Goal: Browse casually

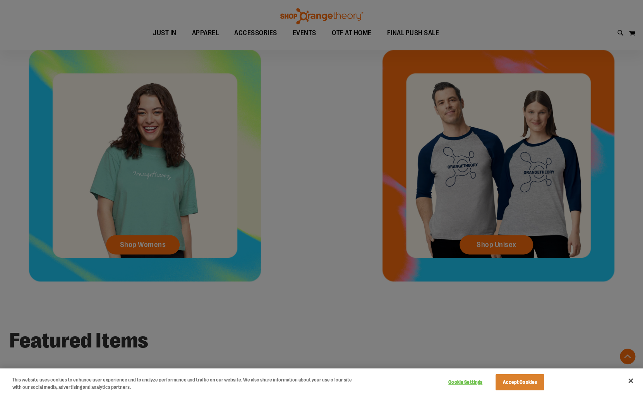
scroll to position [345, 0]
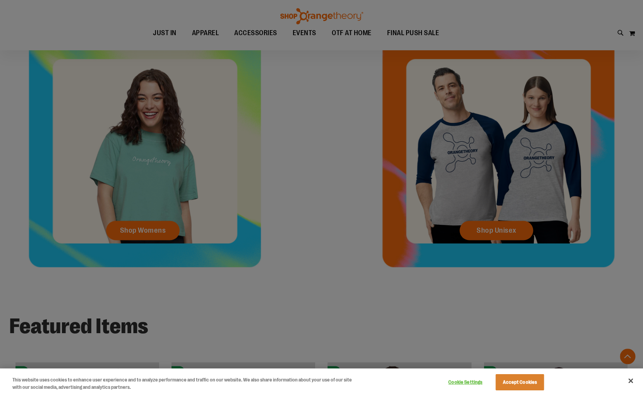
click at [149, 234] on div at bounding box center [321, 197] width 643 height 395
click at [152, 227] on div at bounding box center [321, 197] width 643 height 395
click at [504, 388] on button "Accept Cookies" at bounding box center [519, 382] width 48 height 16
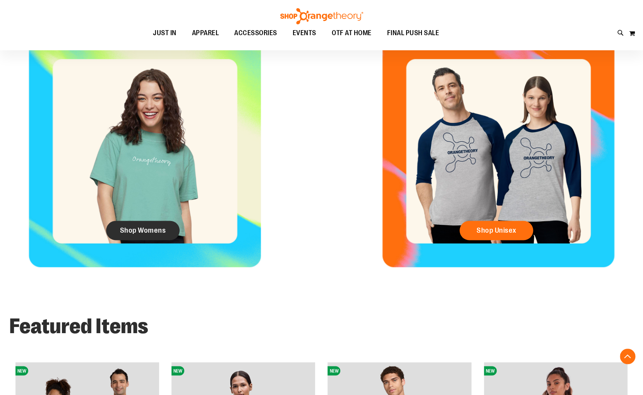
click at [138, 229] on span "Shop Womens" at bounding box center [143, 230] width 46 height 9
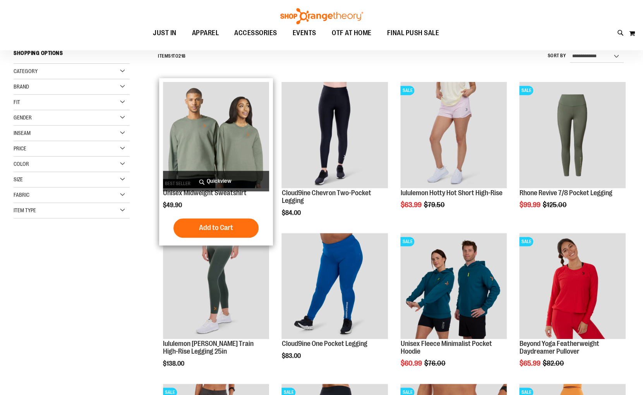
scroll to position [75, 0]
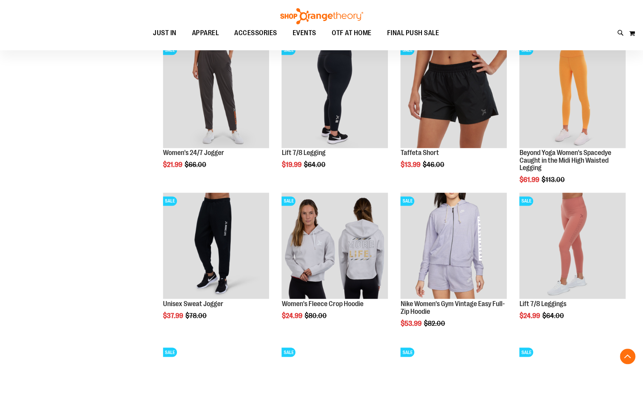
scroll to position [424, 0]
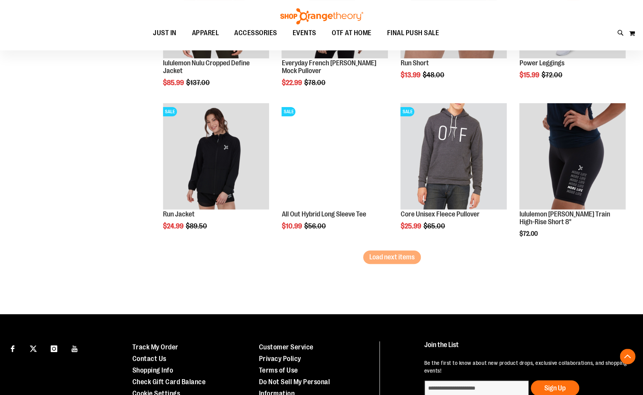
scroll to position [1333, 0]
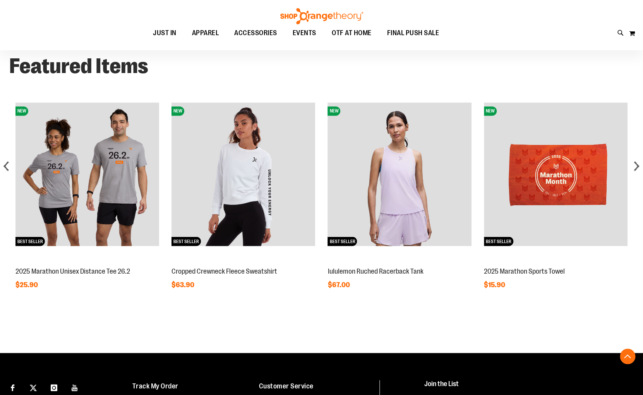
scroll to position [518, 0]
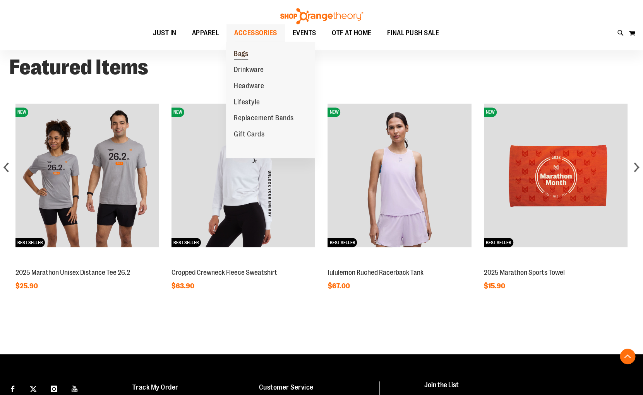
click at [242, 59] on span "Bags" at bounding box center [241, 55] width 14 height 10
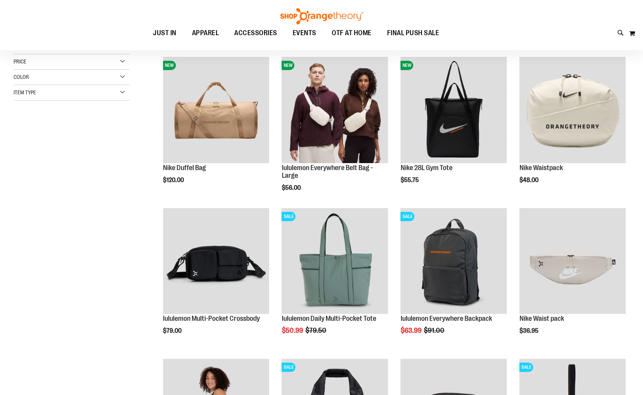
scroll to position [112, 0]
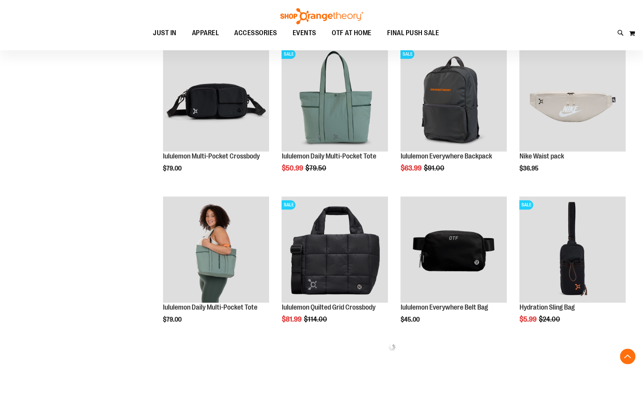
scroll to position [263, 0]
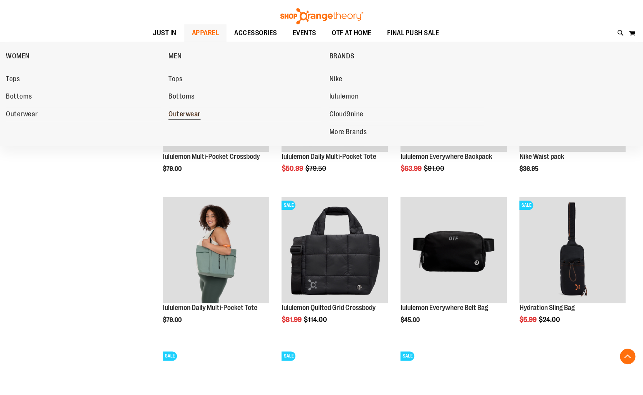
click at [186, 114] on span "Outerwear" at bounding box center [184, 115] width 32 height 10
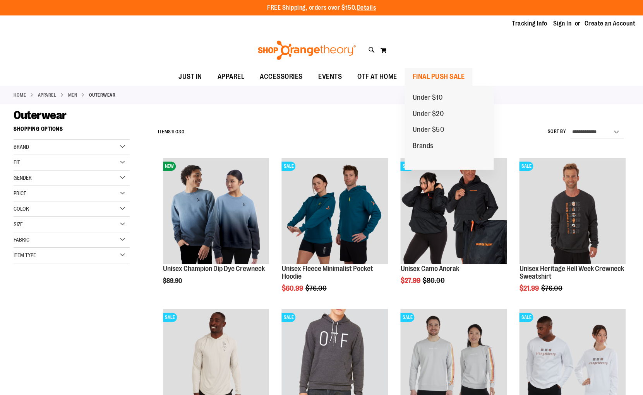
click at [422, 80] on span "FINAL PUSH SALE" at bounding box center [438, 76] width 52 height 17
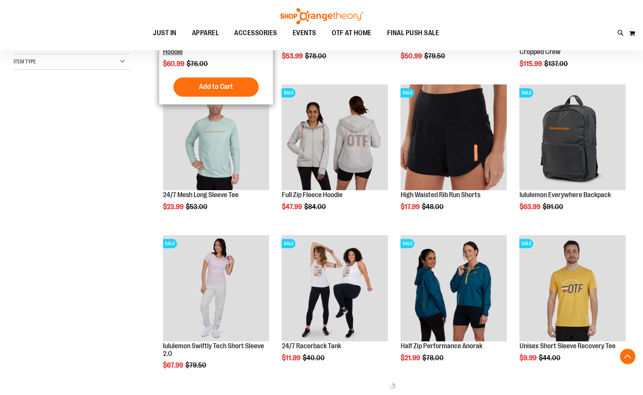
scroll to position [263, 0]
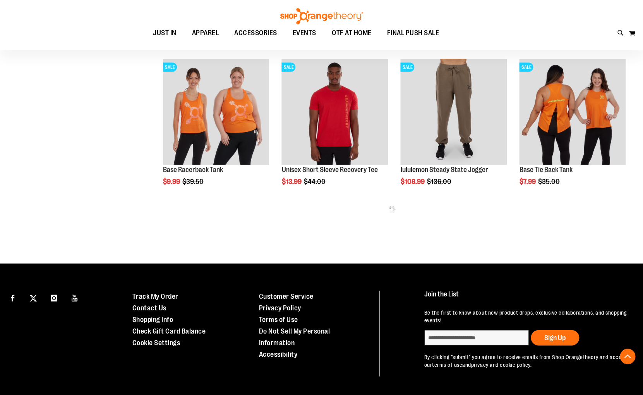
scroll to position [861, 0]
